Goal: Transaction & Acquisition: Purchase product/service

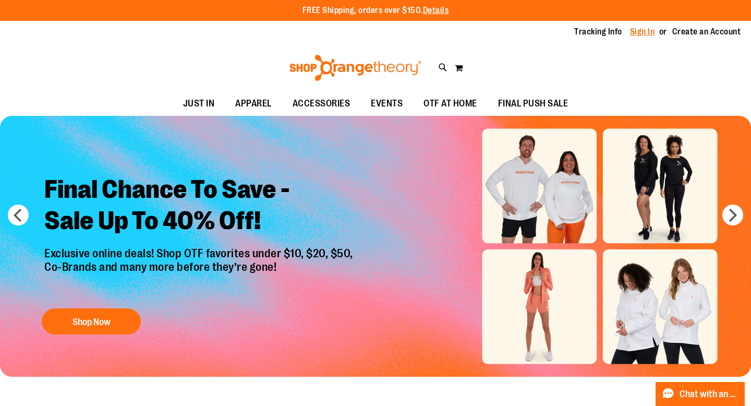
click at [637, 33] on link "Sign In" at bounding box center [642, 31] width 25 height 11
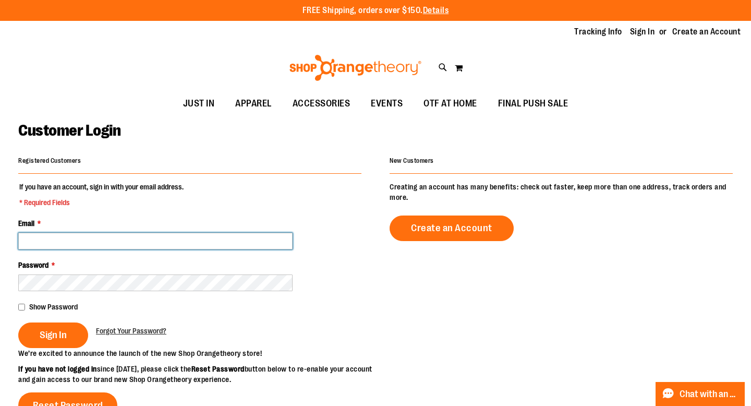
click at [108, 234] on input "Email *" at bounding box center [155, 241] width 274 height 17
type input "**********"
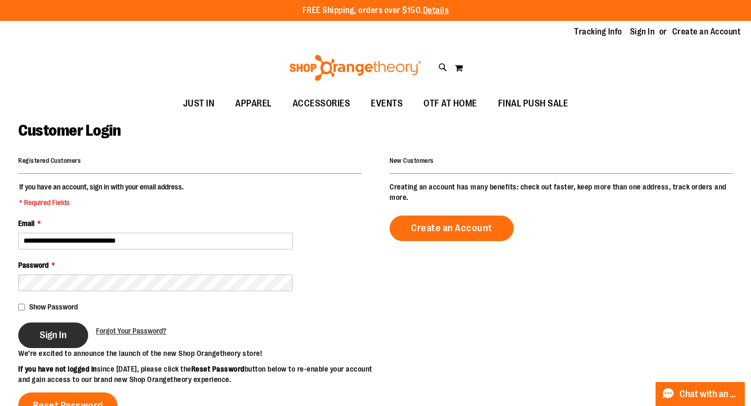
click at [63, 332] on span "Sign In" at bounding box center [53, 334] width 27 height 11
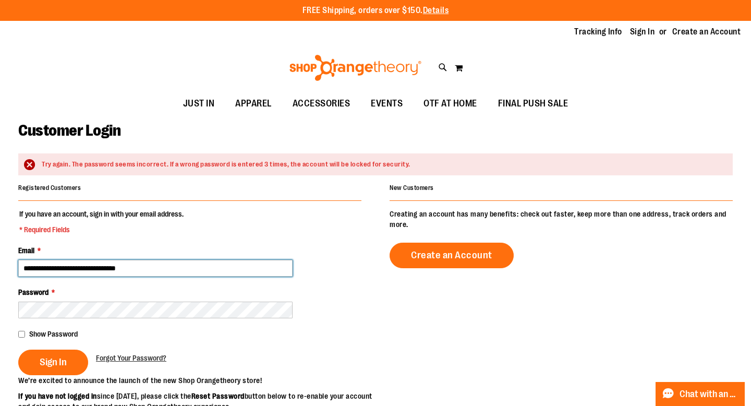
click at [107, 260] on input "**********" at bounding box center [155, 268] width 274 height 17
type input "**********"
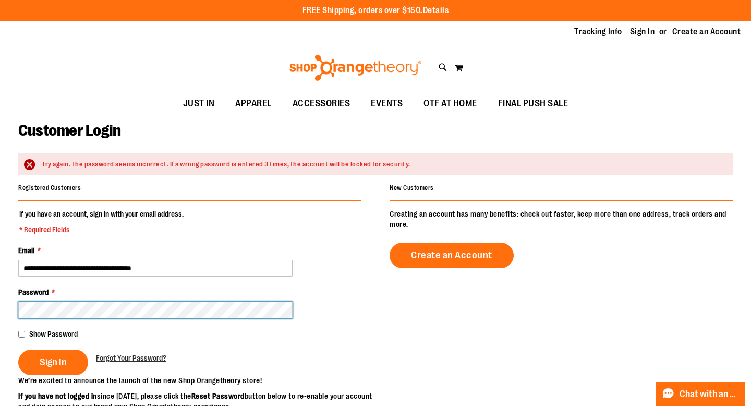
click at [18, 349] on button "Sign In" at bounding box center [53, 362] width 70 height 26
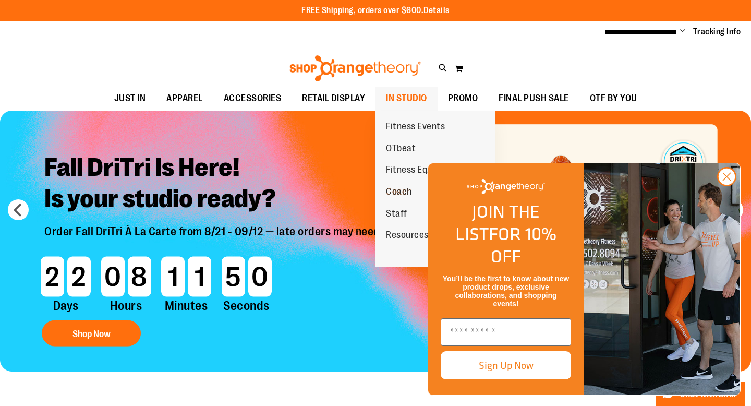
click at [404, 192] on span "Coach" at bounding box center [399, 192] width 26 height 13
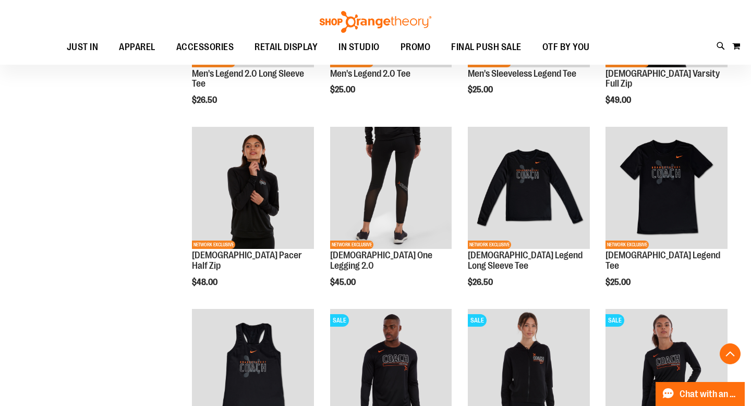
scroll to position [428, 0]
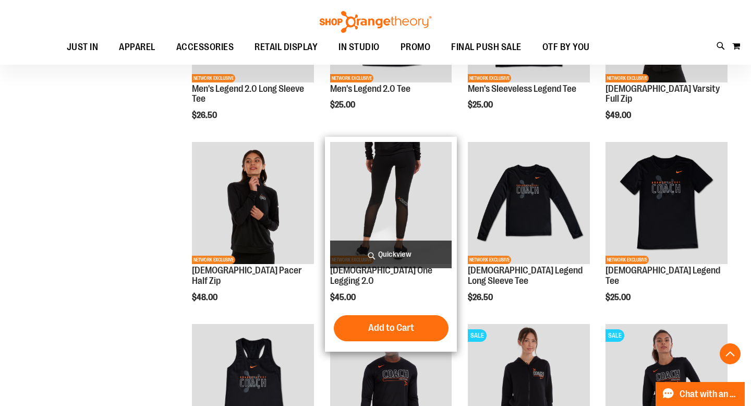
click at [390, 208] on img "product" at bounding box center [391, 203] width 122 height 122
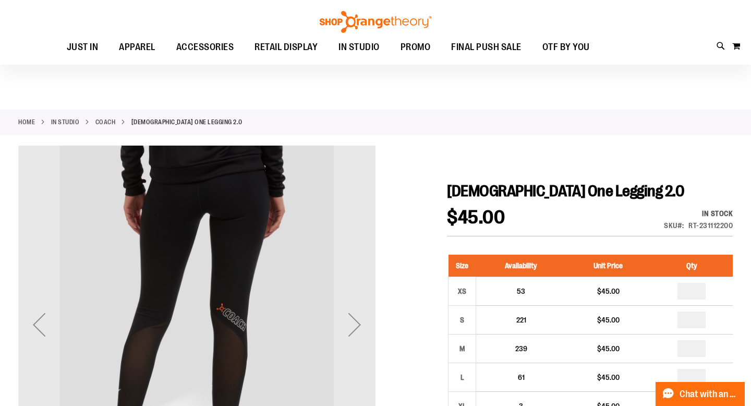
scroll to position [93, 0]
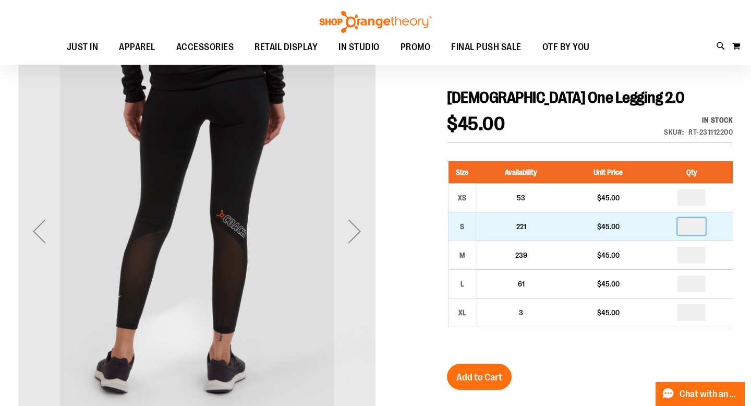
click at [693, 228] on input "number" at bounding box center [692, 226] width 28 height 17
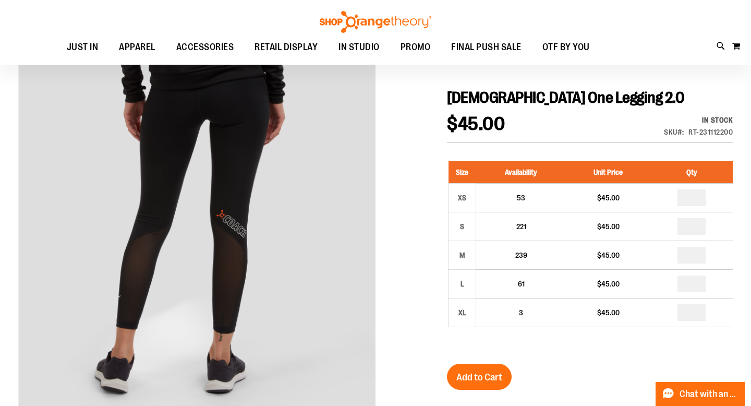
type input "*"
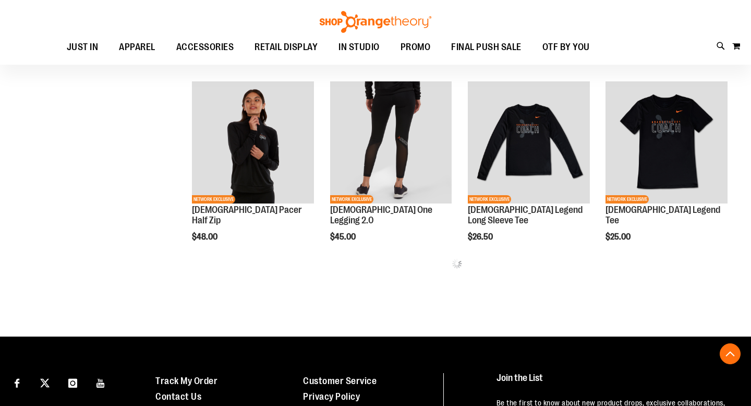
scroll to position [379, 0]
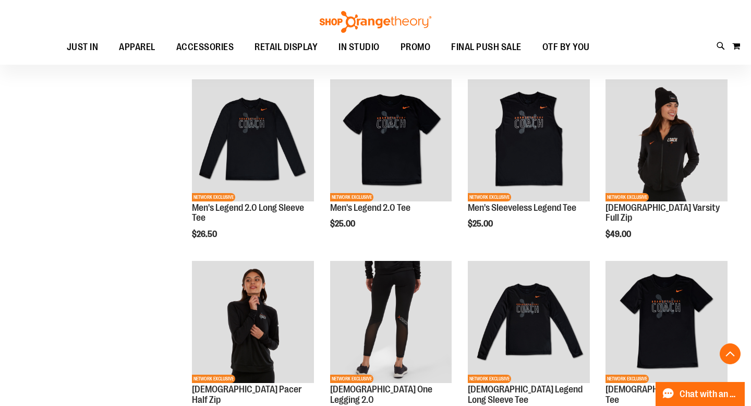
scroll to position [203, 0]
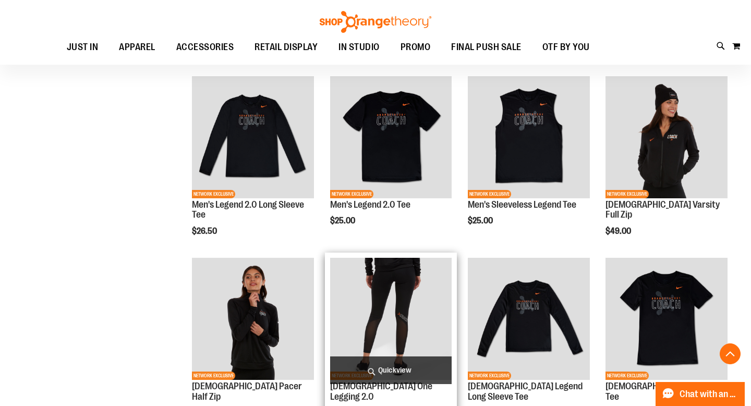
click at [380, 302] on img "product" at bounding box center [391, 319] width 122 height 122
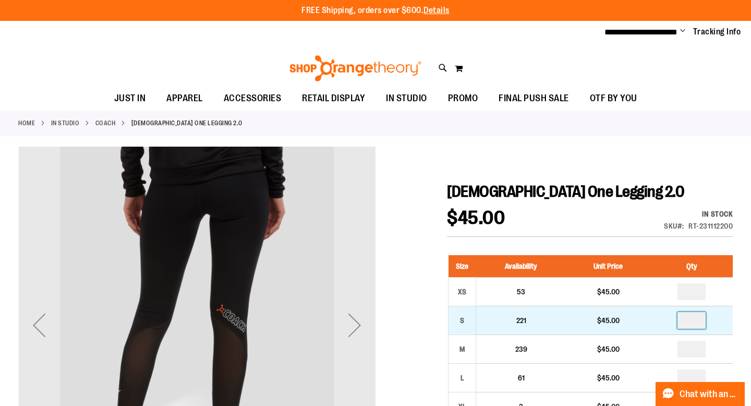
click at [705, 322] on input "number" at bounding box center [692, 320] width 28 height 17
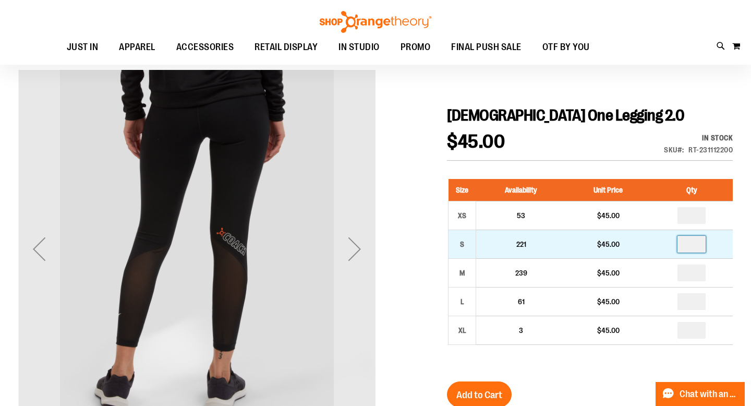
scroll to position [102, 0]
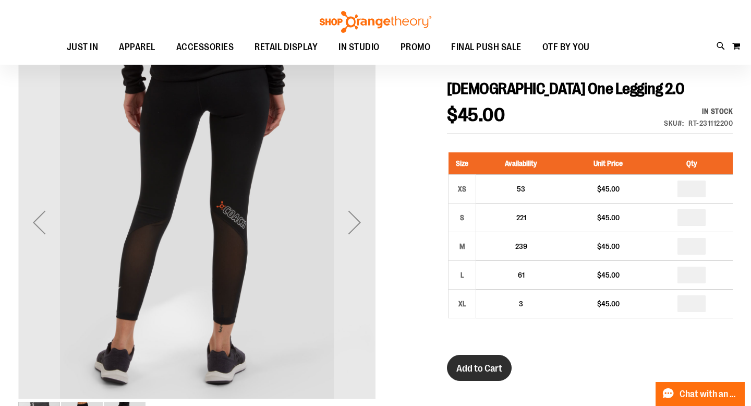
type input "*"
click at [486, 374] on button "Add to Cart" at bounding box center [479, 368] width 65 height 26
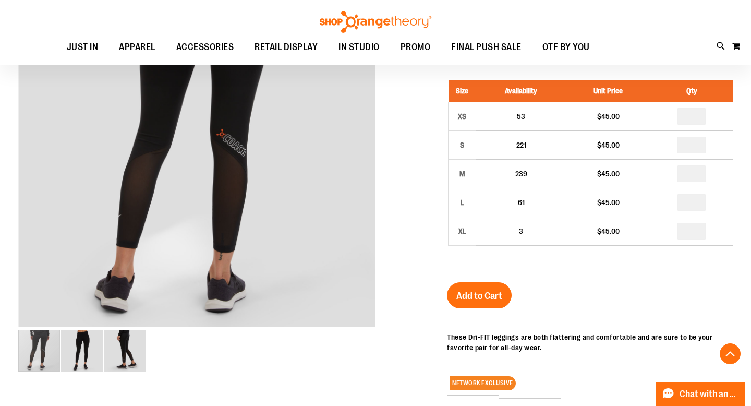
scroll to position [156, 0]
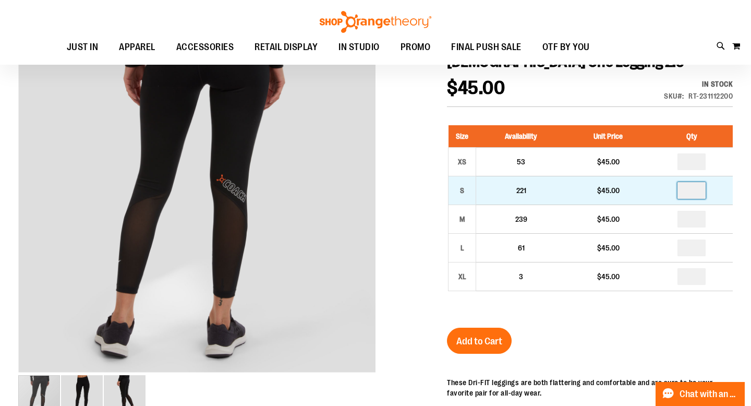
click at [692, 194] on input "number" at bounding box center [692, 190] width 28 height 17
type input "*"
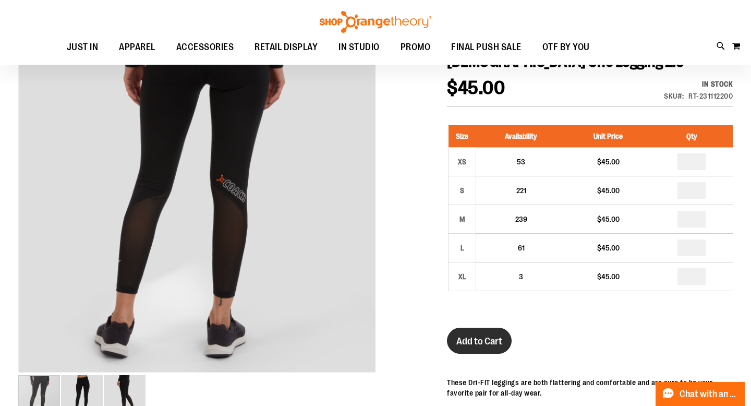
click at [468, 341] on span "Add to Cart" at bounding box center [479, 340] width 46 height 11
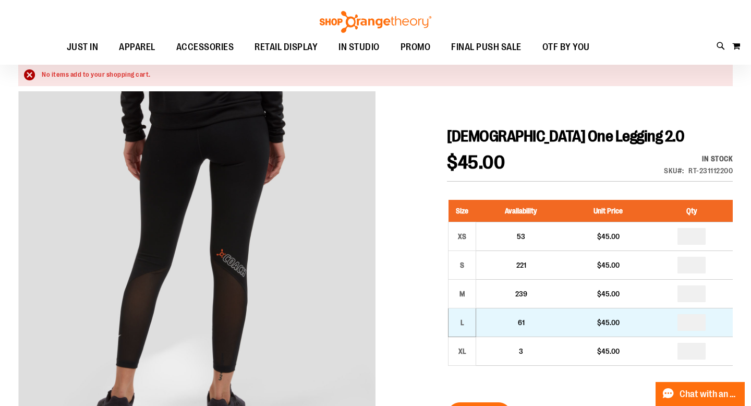
scroll to position [0, 0]
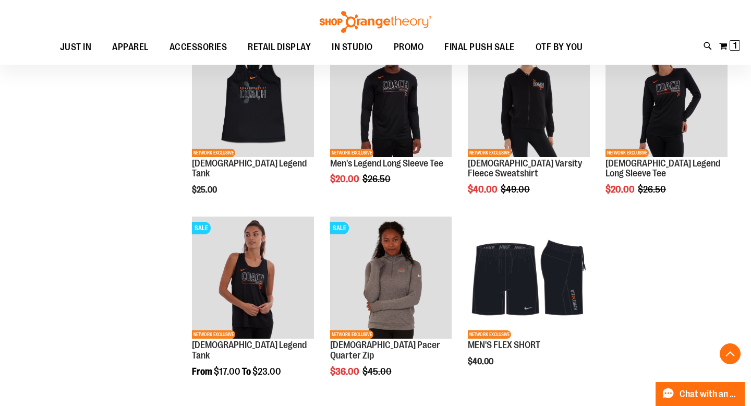
scroll to position [627, 0]
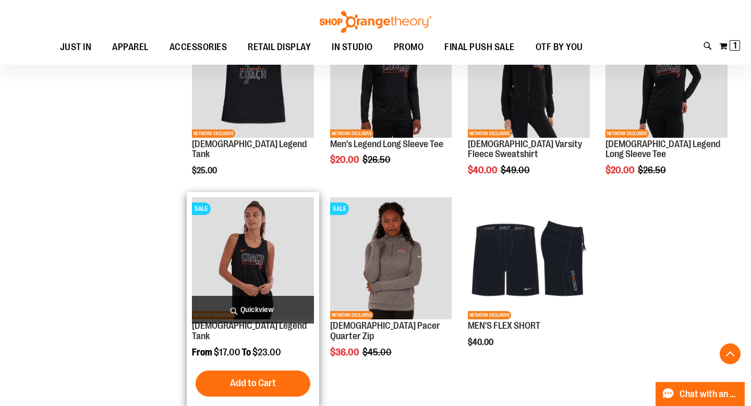
click at [252, 262] on img "product" at bounding box center [253, 258] width 122 height 122
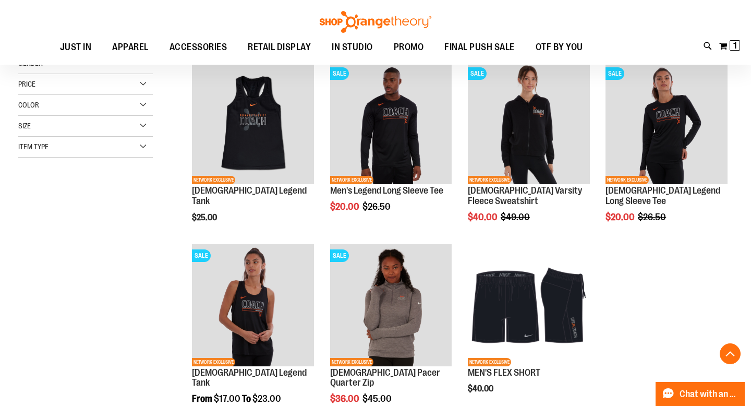
scroll to position [83, 0]
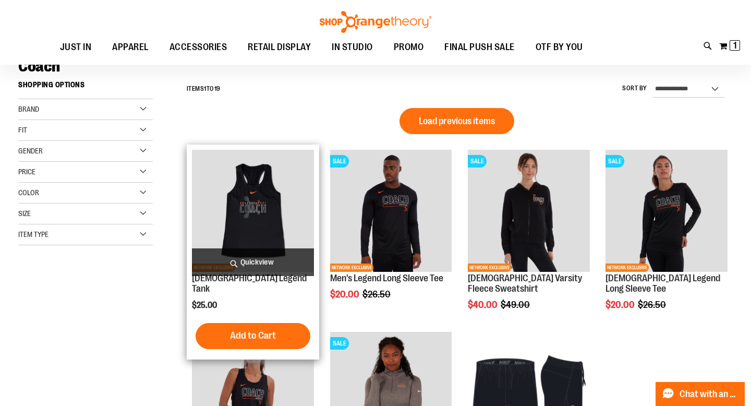
click at [264, 219] on img "product" at bounding box center [253, 211] width 122 height 122
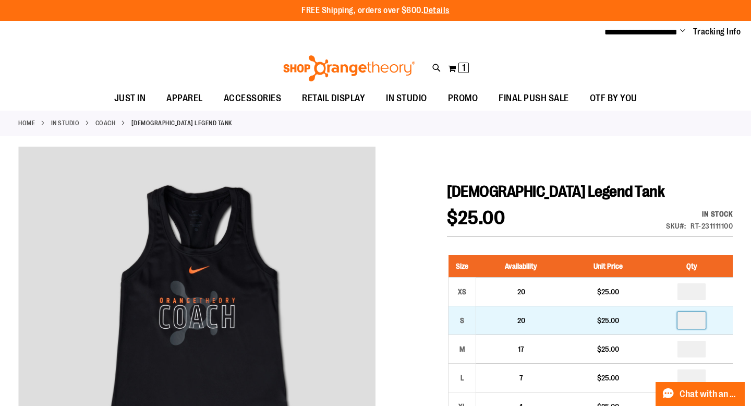
click at [691, 318] on input "number" at bounding box center [692, 320] width 28 height 17
type input "**"
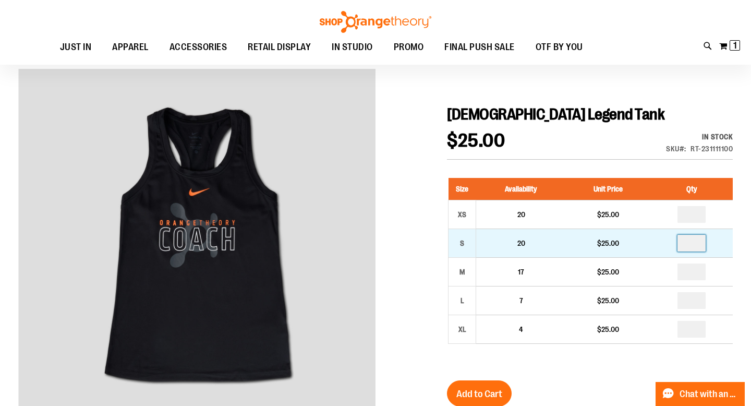
scroll to position [123, 0]
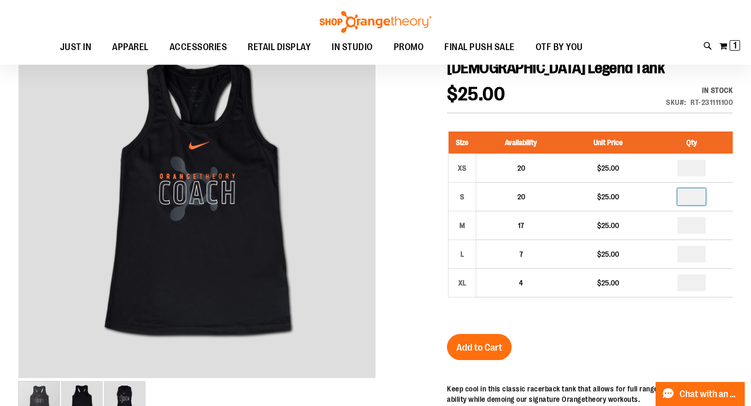
type input "*"
click at [614, 353] on div "Ladies Legend Tank $25.00 In stock Only %1 left SKU RT-231111100 Size Availabil…" at bounding box center [590, 335] width 286 height 554
click at [487, 343] on span "Add to Cart" at bounding box center [479, 347] width 46 height 11
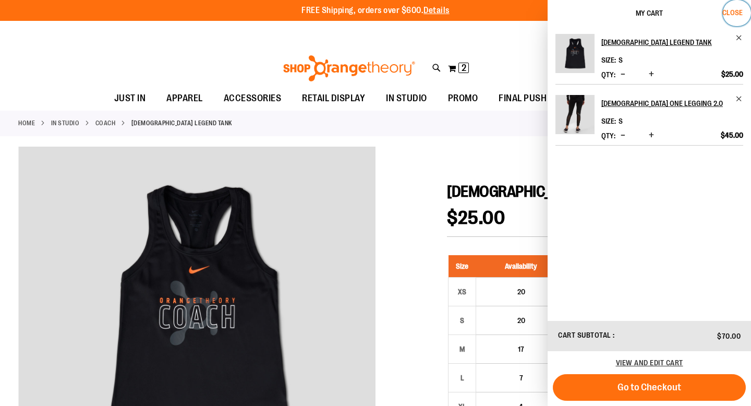
click at [733, 11] on span "Close" at bounding box center [732, 12] width 20 height 8
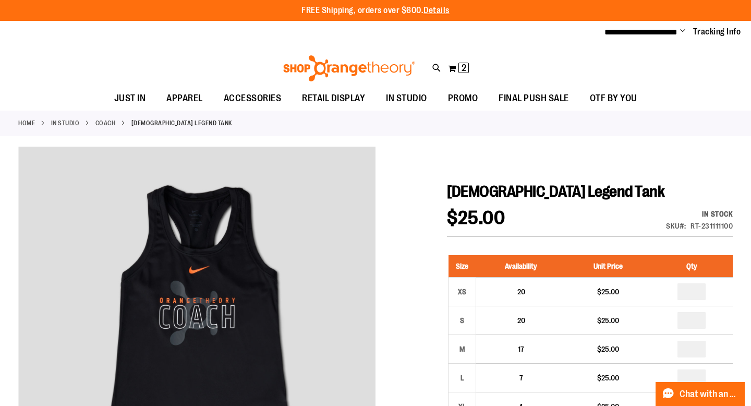
click at [98, 121] on link "Coach" at bounding box center [105, 122] width 20 height 9
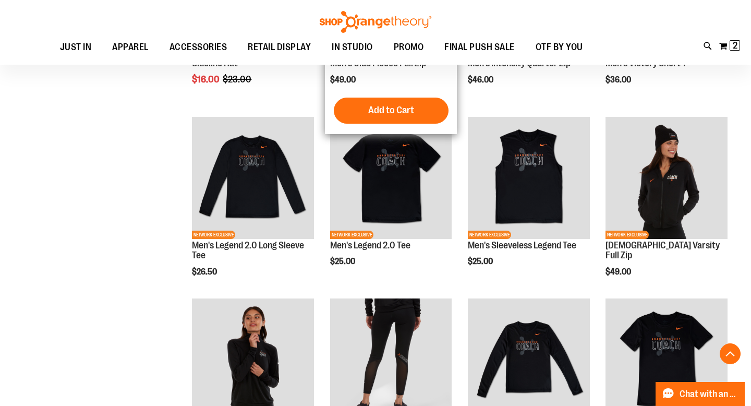
scroll to position [253, 0]
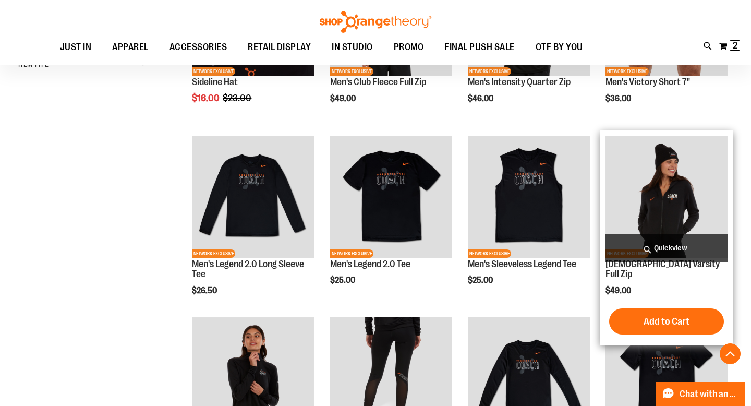
click at [695, 199] on img "product" at bounding box center [667, 197] width 122 height 122
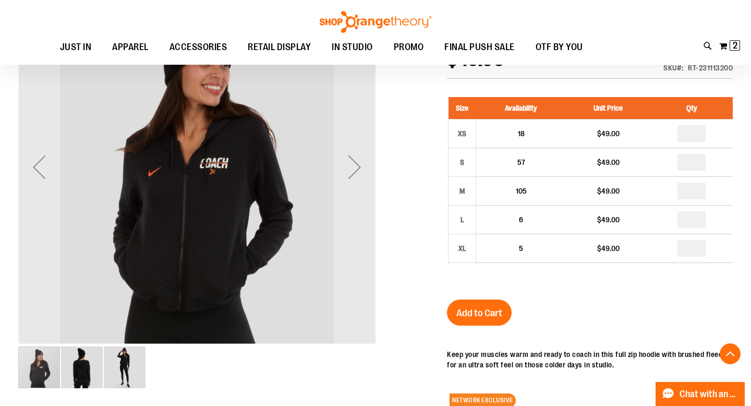
scroll to position [160, 0]
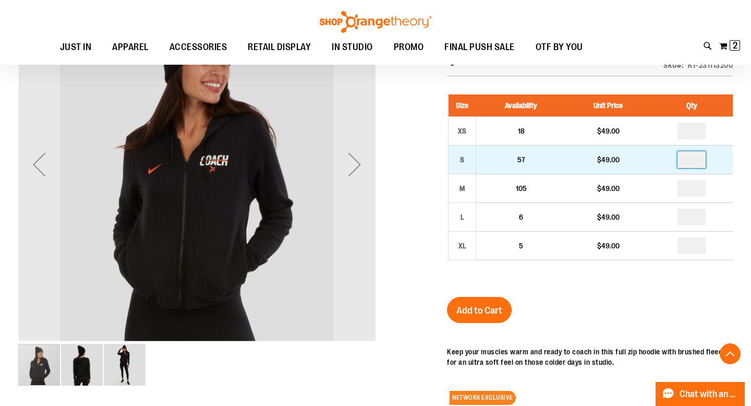
click at [694, 159] on input "number" at bounding box center [692, 159] width 28 height 17
type input "*"
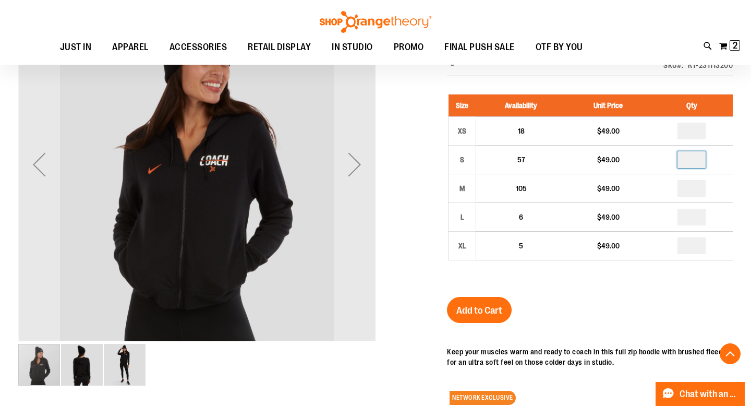
click at [639, 295] on div "Ladies Varsity Full Zip $49.00 In stock Only %1 left SKU RT-231113200 Size Avai…" at bounding box center [590, 293] width 286 height 544
click at [492, 310] on span "Add to Cart" at bounding box center [479, 310] width 46 height 11
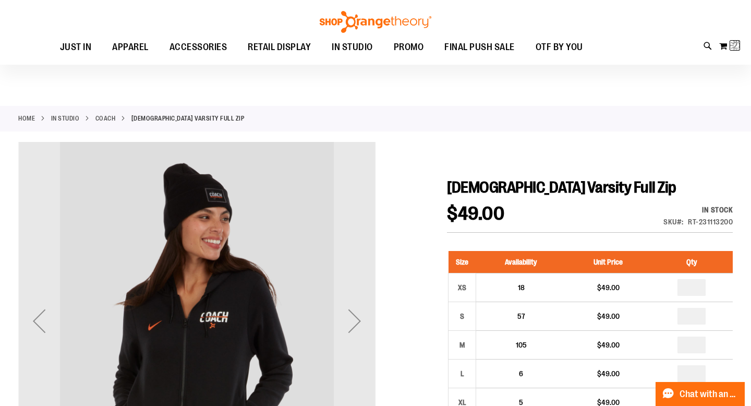
scroll to position [0, 0]
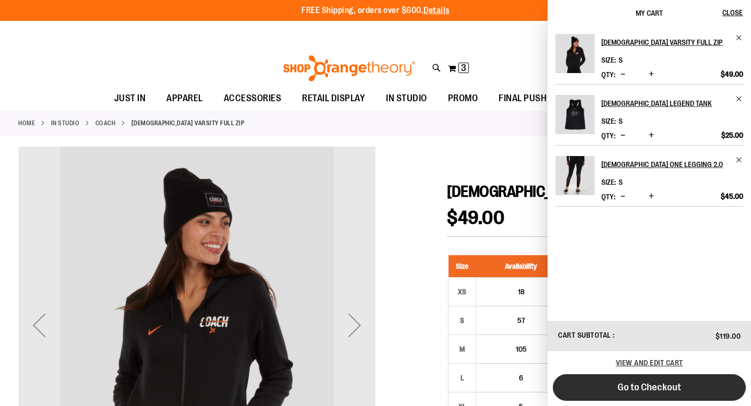
click at [626, 386] on span "Go to Checkout" at bounding box center [650, 386] width 64 height 11
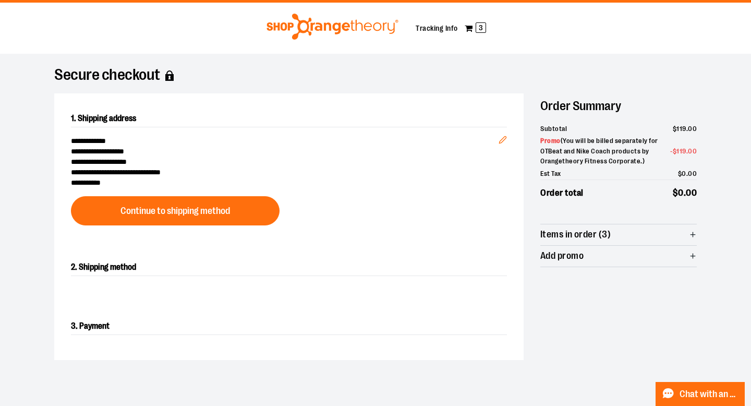
scroll to position [19, 0]
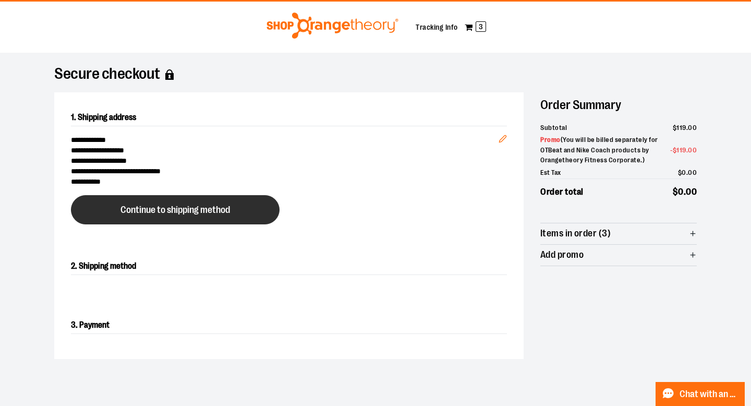
click at [224, 219] on button "Continue to shipping method" at bounding box center [175, 209] width 209 height 29
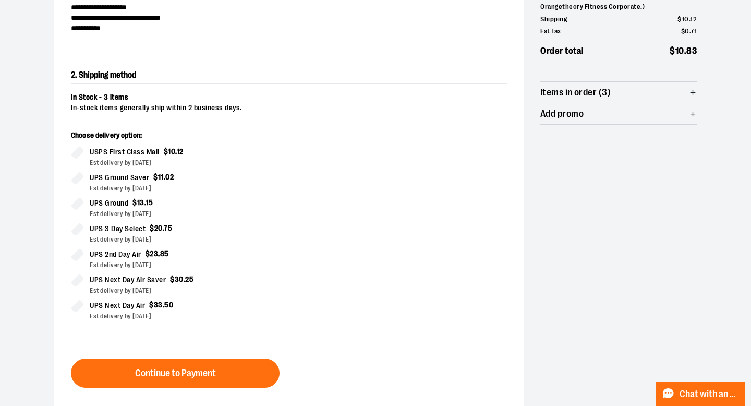
scroll to position [178, 0]
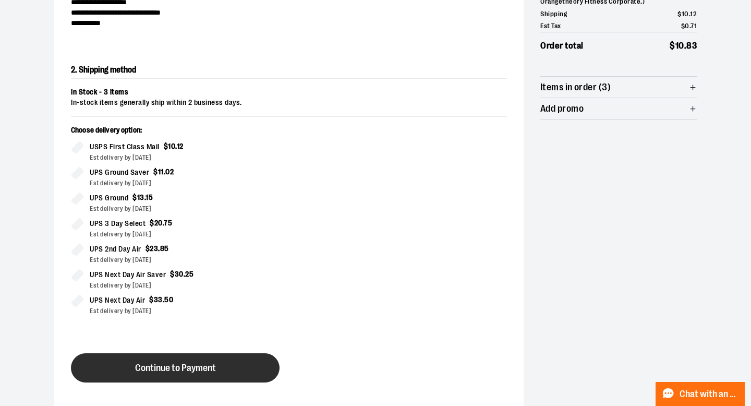
click at [171, 372] on span "Continue to Payment" at bounding box center [175, 368] width 81 height 10
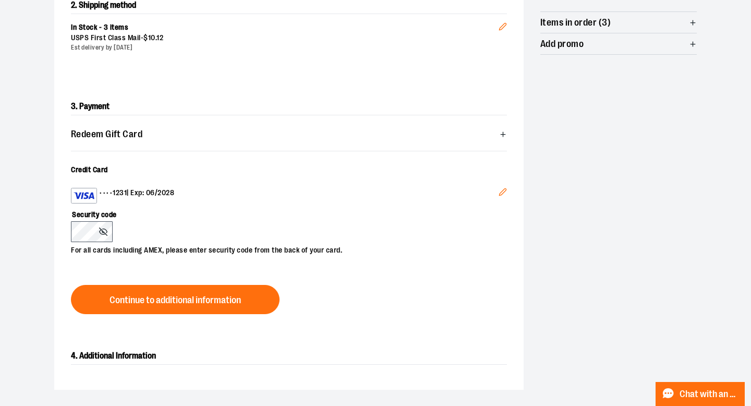
scroll to position [245, 0]
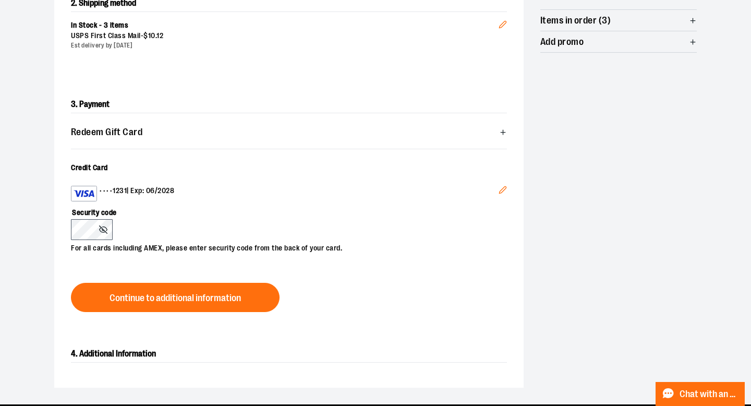
click at [503, 191] on icon "Edit" at bounding box center [503, 190] width 8 height 8
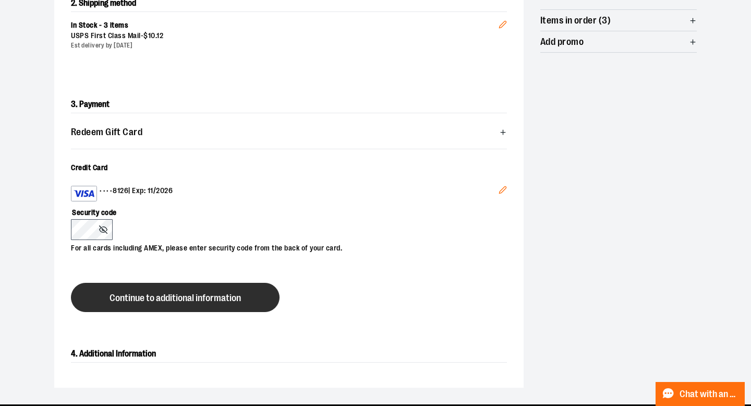
click at [133, 296] on span "Continue to additional information" at bounding box center [175, 298] width 131 height 10
